Goal: Communication & Community: Answer question/provide support

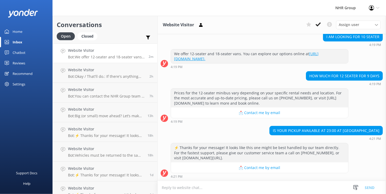
scroll to position [157, 0]
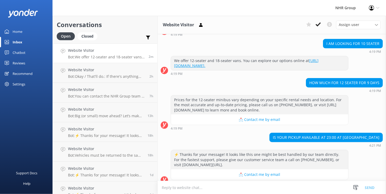
click at [185, 189] on textarea at bounding box center [272, 187] width 229 height 13
click at [185, 187] on textarea at bounding box center [272, 187] width 229 height 13
click at [222, 188] on textarea "No Sorry Pickup only From 7:30Am to between 5:00PM." at bounding box center [272, 187] width 229 height 13
type textarea "No Sorry Pickup only From 7:30AM to between 5:00PM."
click at [369, 187] on button "Send" at bounding box center [370, 187] width 20 height 13
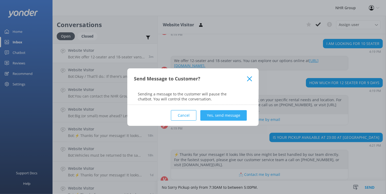
click at [235, 113] on button "Yes, send message" at bounding box center [223, 115] width 47 height 11
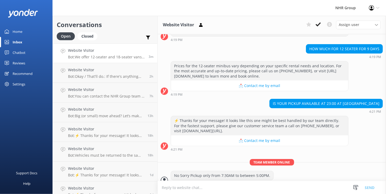
scroll to position [191, 0]
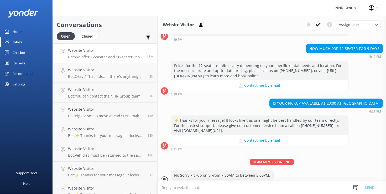
click at [100, 57] on p "Bot: We offer 12-seater and 18-seater vans. You can explore our options online …" at bounding box center [105, 57] width 75 height 5
click at [104, 71] on h4 "Website Visitor" at bounding box center [107, 70] width 78 height 6
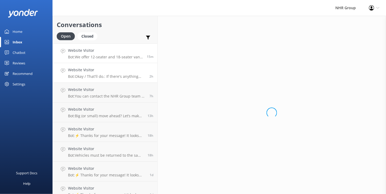
click at [95, 54] on div "Website Visitor Bot: We offer 12-seater and 18-seater vans. You can explore our…" at bounding box center [105, 53] width 75 height 11
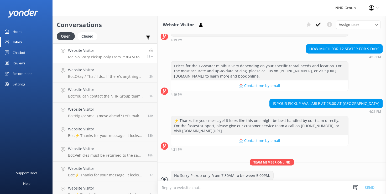
scroll to position [191, 0]
